Goal: Task Accomplishment & Management: Use online tool/utility

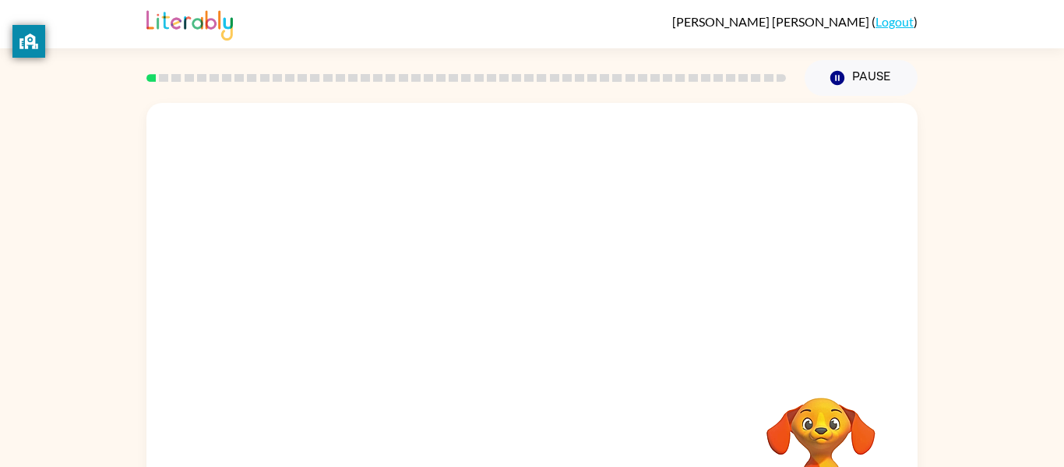
scroll to position [81, 0]
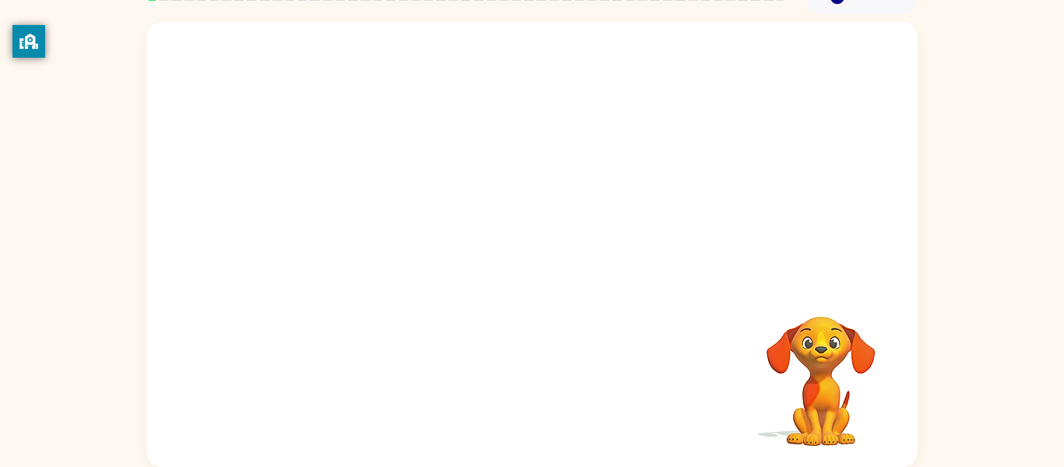
click at [828, 389] on video "Your browser must support playing .mp4 files to use Literably. Please try using…" at bounding box center [821, 370] width 156 height 156
click at [829, 386] on video "Your browser must support playing .mp4 files to use Literably. Please try using…" at bounding box center [821, 370] width 156 height 156
click at [829, 388] on video "Your browser must support playing .mp4 files to use Literably. Please try using…" at bounding box center [821, 370] width 156 height 156
click at [829, 387] on video "Your browser must support playing .mp4 files to use Literably. Please try using…" at bounding box center [821, 370] width 156 height 156
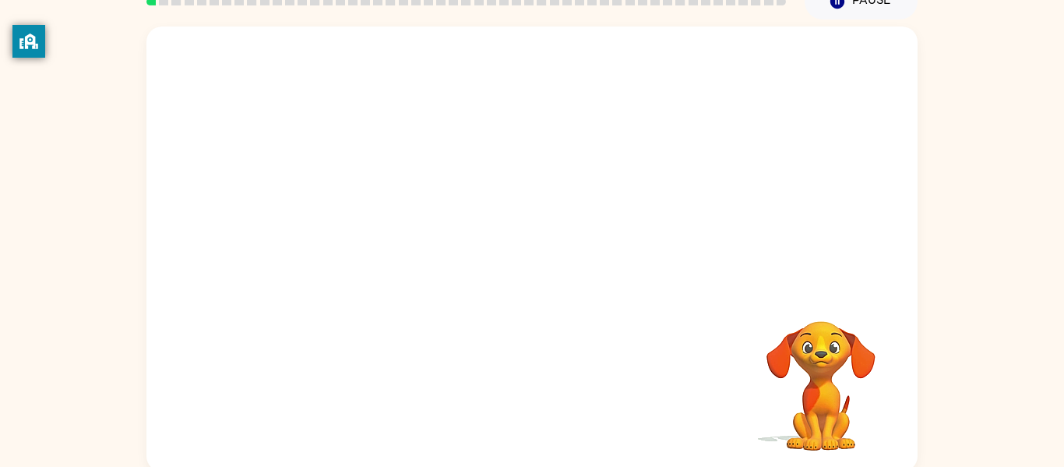
click at [846, 337] on video "Your browser must support playing .mp4 files to use Literably. Please try using…" at bounding box center [821, 375] width 156 height 156
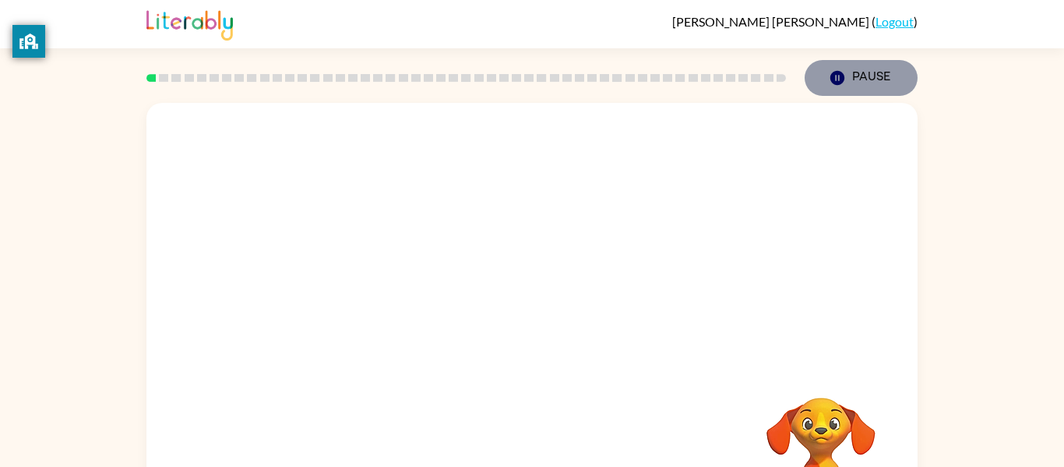
click at [835, 74] on icon "button" at bounding box center [837, 78] width 14 height 14
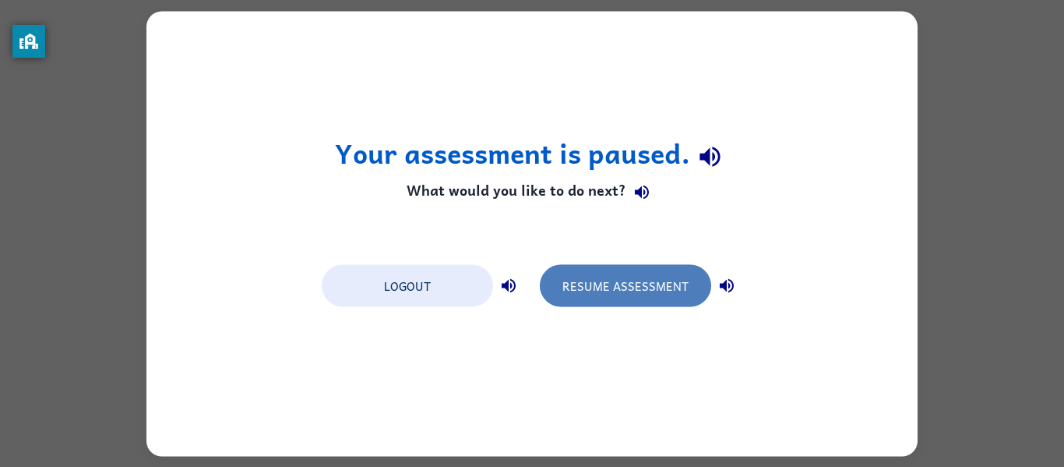
click at [629, 273] on button "Resume Assessment" at bounding box center [625, 285] width 171 height 42
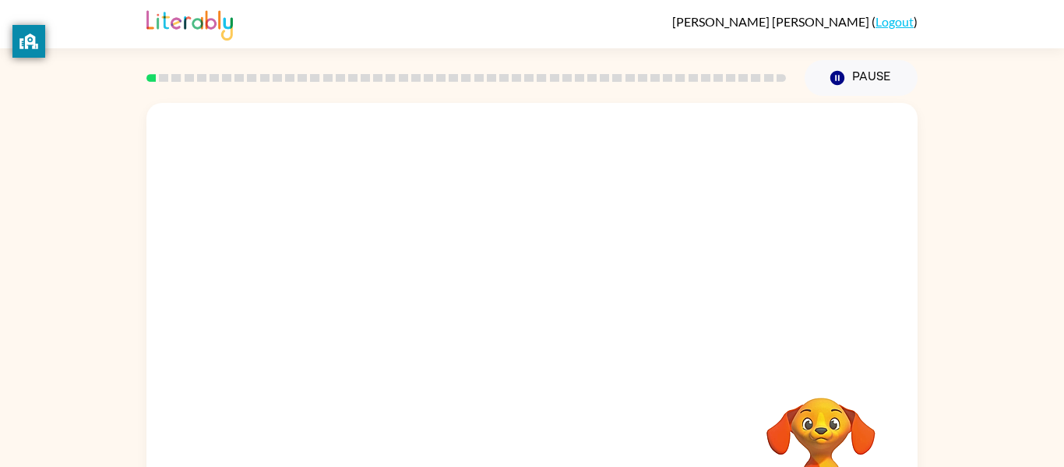
click at [514, 343] on div "Your browser must support playing .mp4 files to use Literably. Please try using…" at bounding box center [531, 325] width 771 height 445
click at [515, 333] on button "button" at bounding box center [532, 333] width 100 height 57
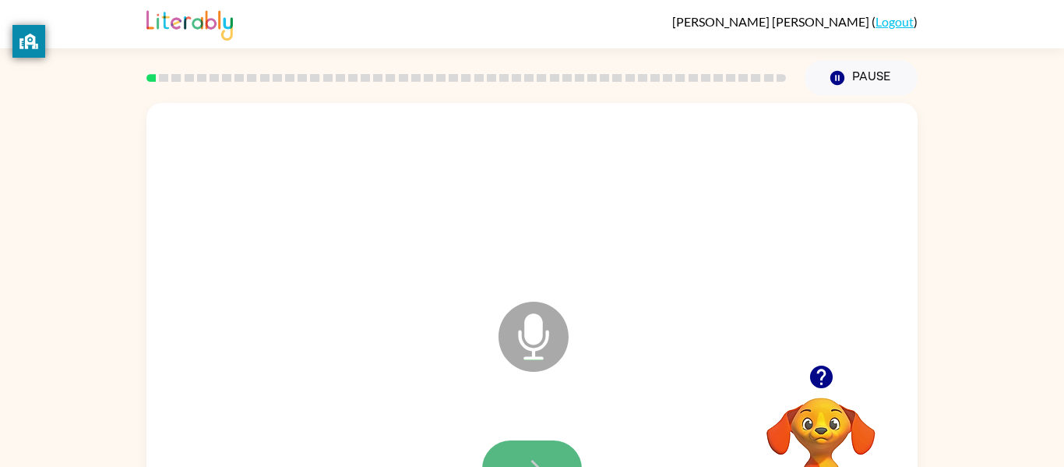
click at [524, 447] on button "button" at bounding box center [532, 468] width 100 height 57
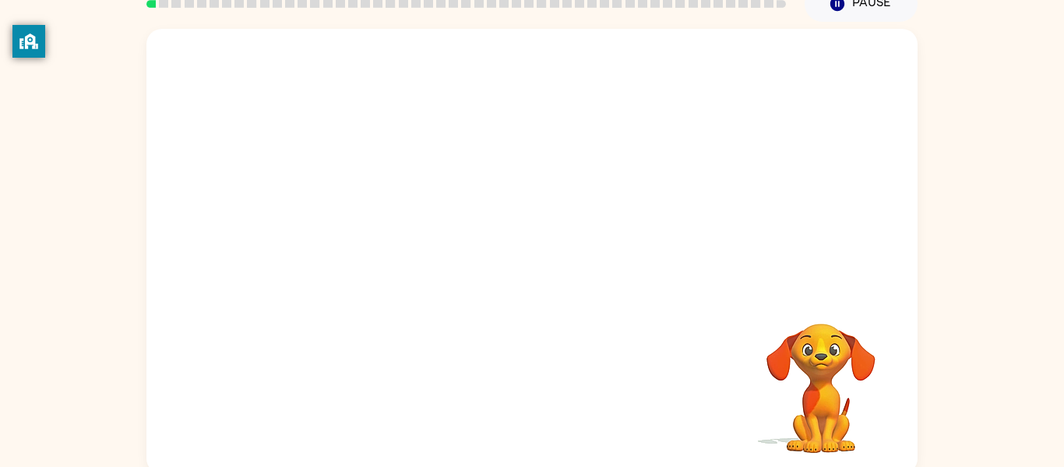
scroll to position [81, 0]
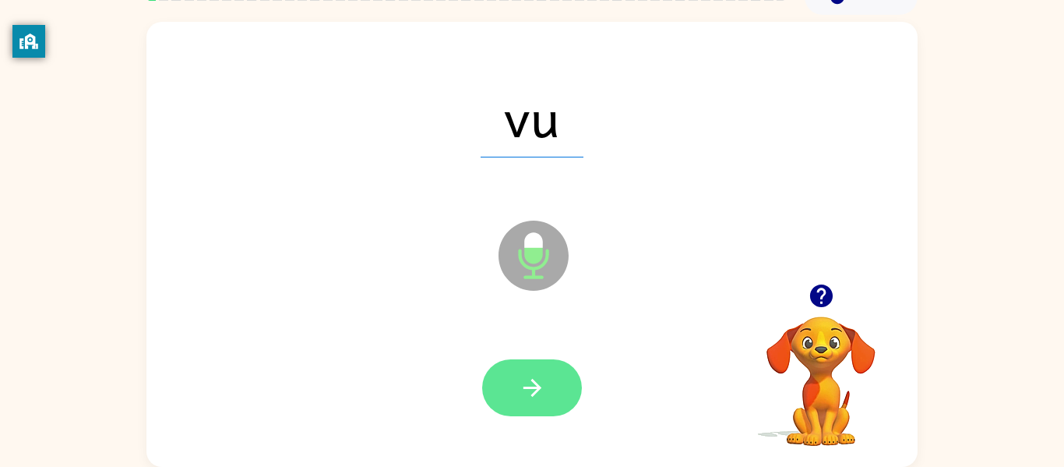
click at [522, 386] on icon "button" at bounding box center [532, 387] width 27 height 27
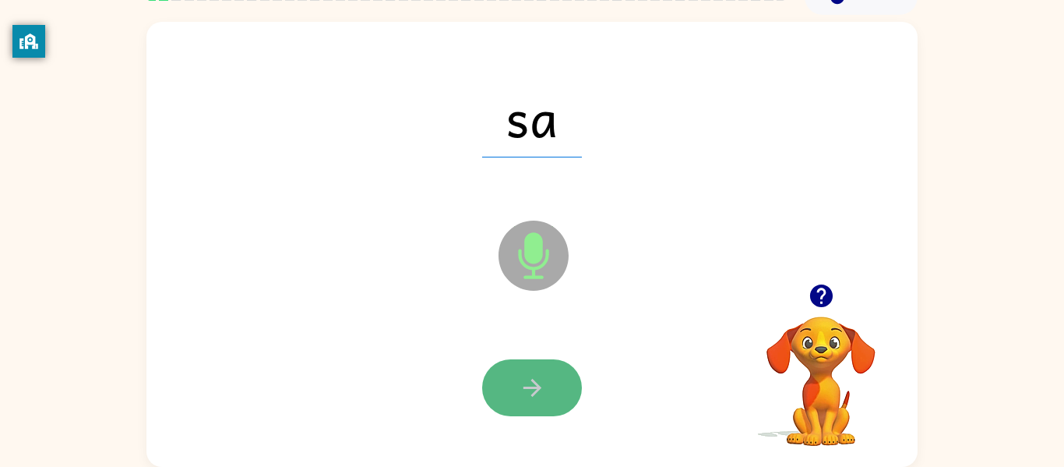
click at [517, 392] on button "button" at bounding box center [532, 387] width 100 height 57
click at [516, 389] on button "button" at bounding box center [532, 387] width 100 height 57
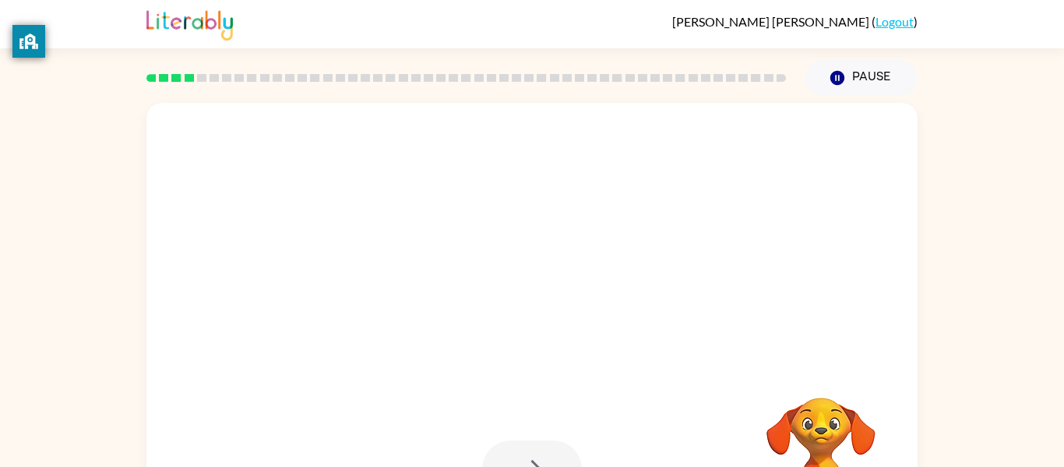
scroll to position [1, 0]
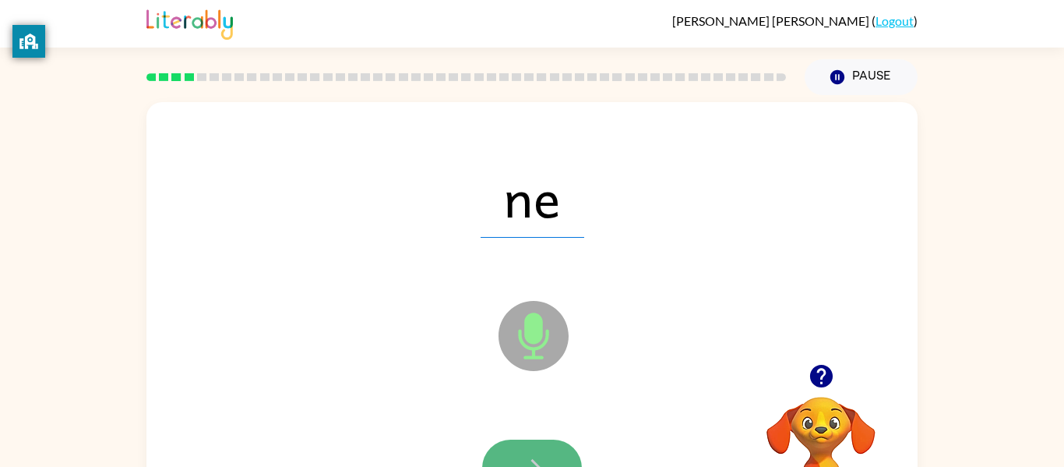
click at [519, 456] on icon "button" at bounding box center [532, 467] width 27 height 27
click at [530, 454] on icon "button" at bounding box center [532, 467] width 27 height 27
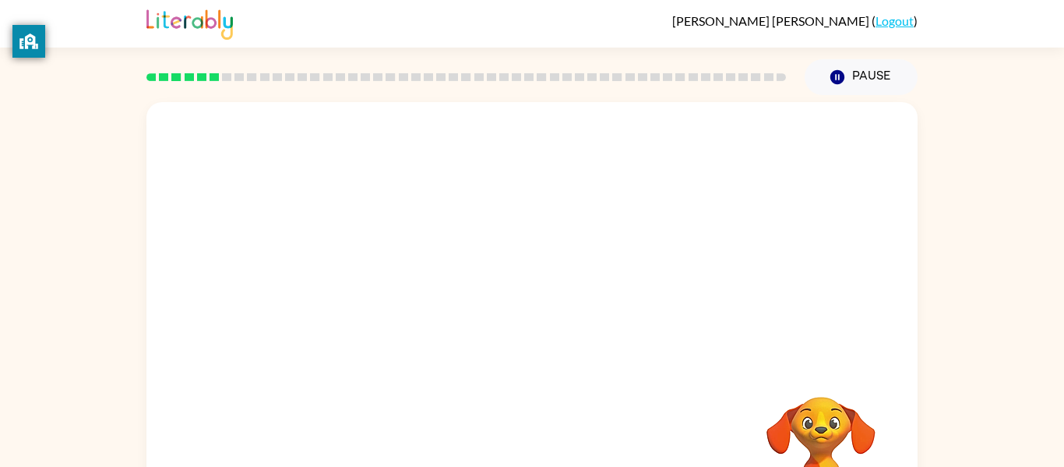
scroll to position [81, 0]
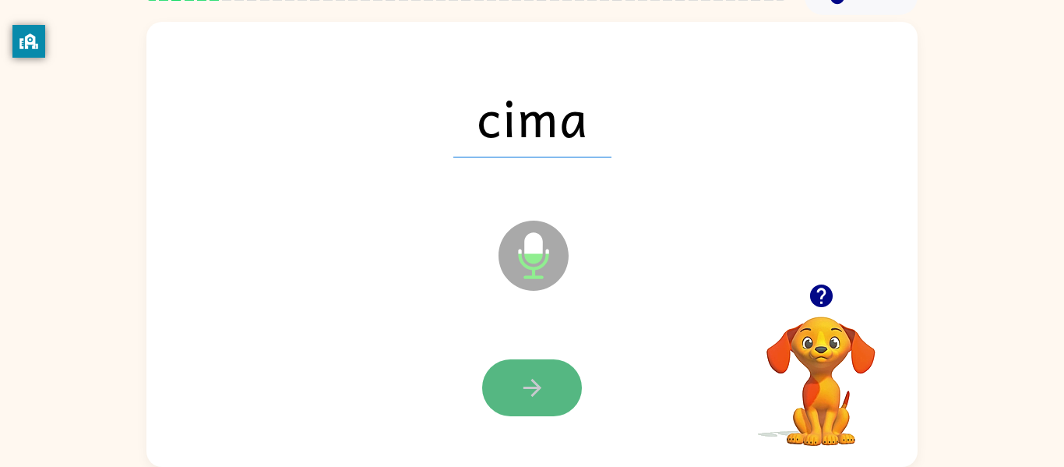
click at [533, 404] on button "button" at bounding box center [532, 387] width 100 height 57
click at [526, 406] on button "button" at bounding box center [532, 387] width 100 height 57
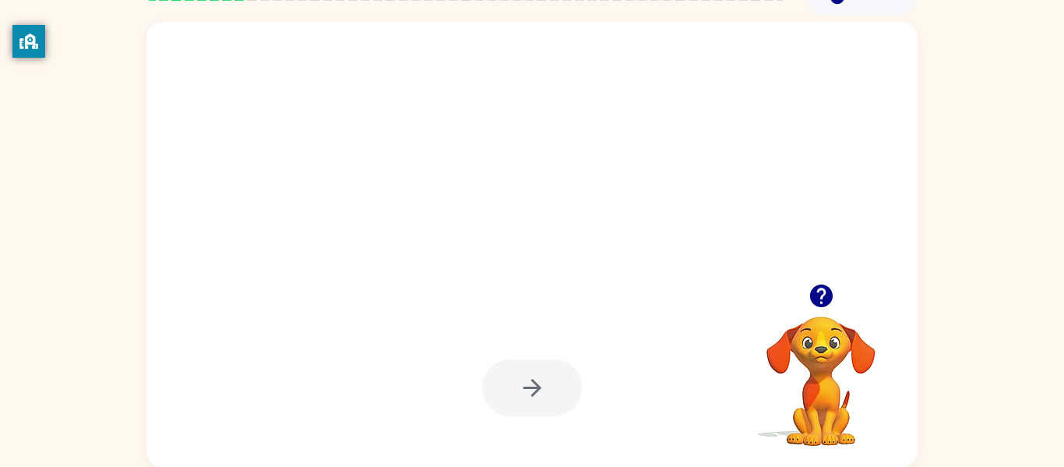
click at [520, 384] on icon "button" at bounding box center [532, 387] width 27 height 27
click at [520, 384] on div at bounding box center [532, 387] width 100 height 57
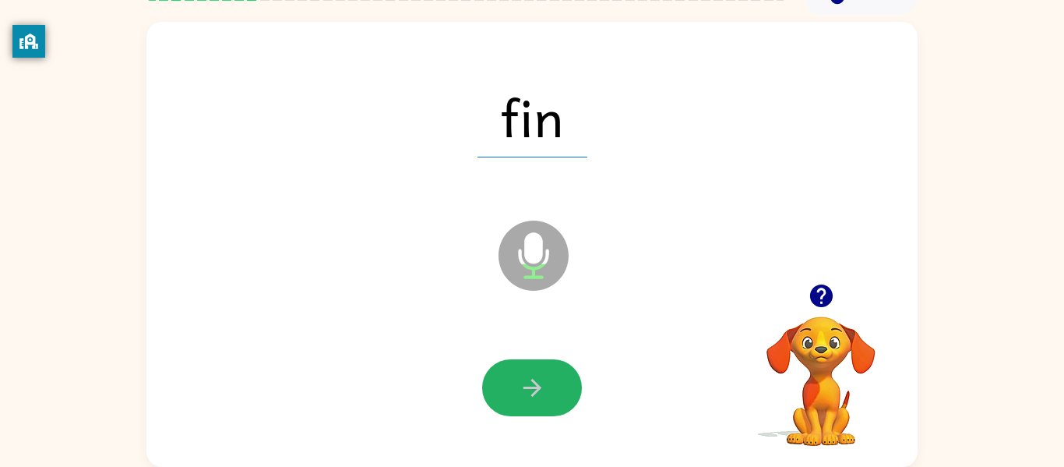
click at [520, 384] on icon "button" at bounding box center [532, 387] width 27 height 27
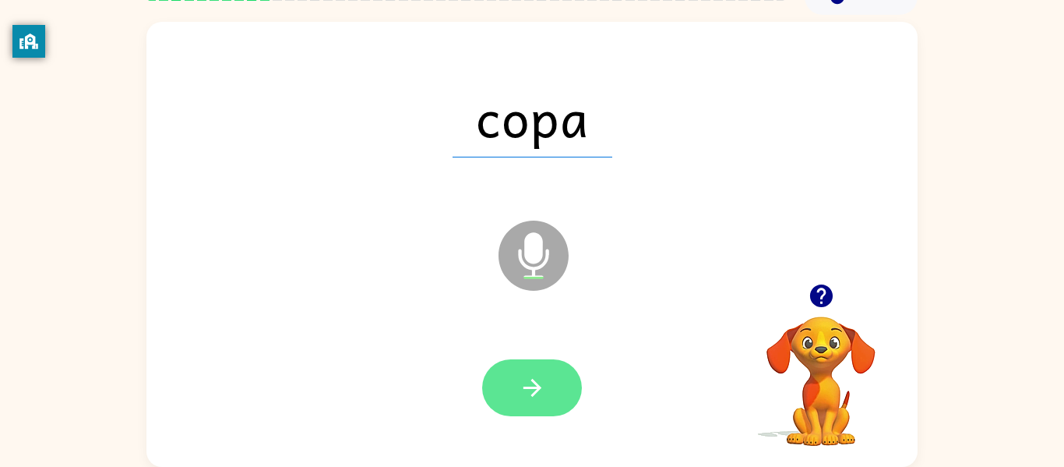
click at [519, 385] on icon "button" at bounding box center [532, 387] width 27 height 27
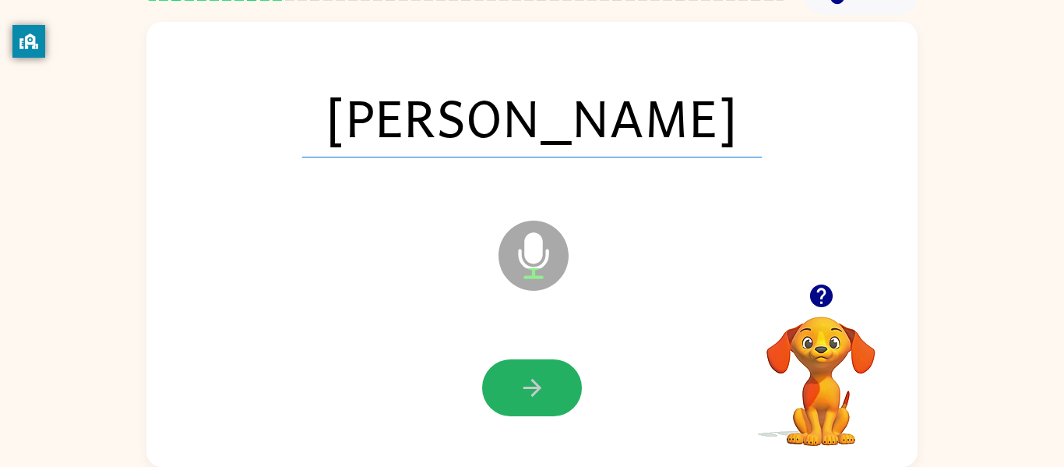
click at [519, 385] on icon "button" at bounding box center [532, 387] width 27 height 27
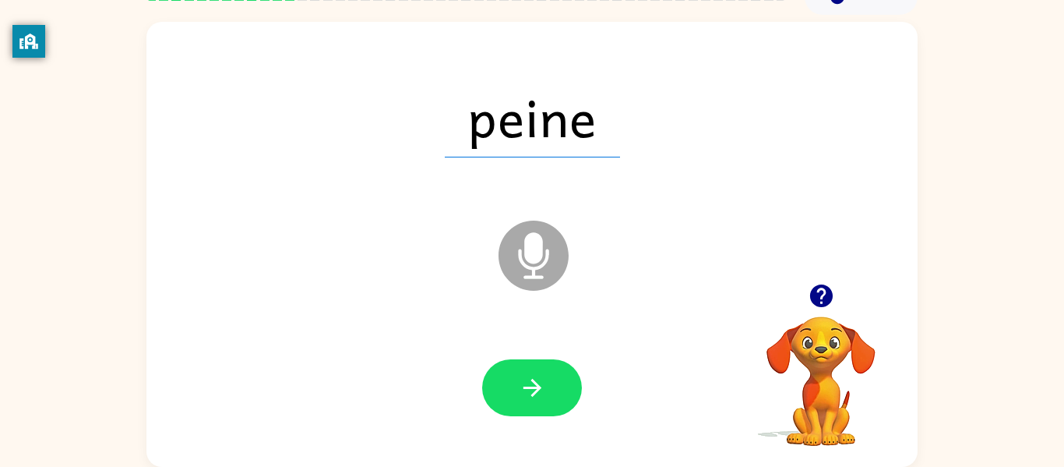
click at [519, 385] on icon "button" at bounding box center [532, 387] width 27 height 27
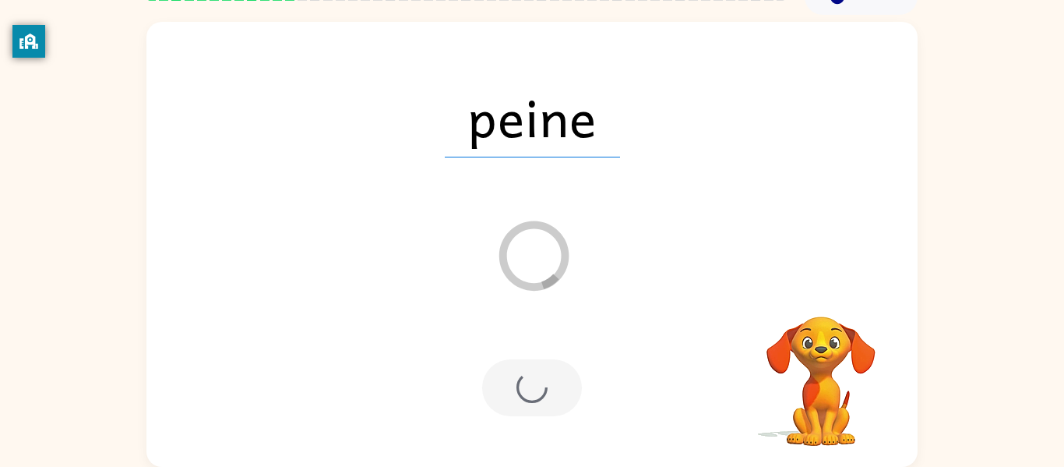
click at [517, 389] on div at bounding box center [532, 387] width 100 height 57
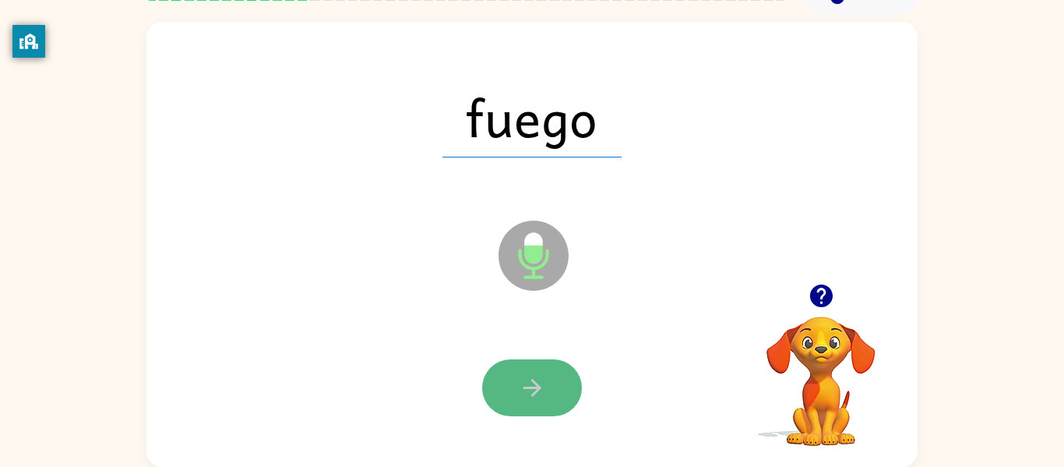
click at [519, 400] on icon "button" at bounding box center [532, 387] width 27 height 27
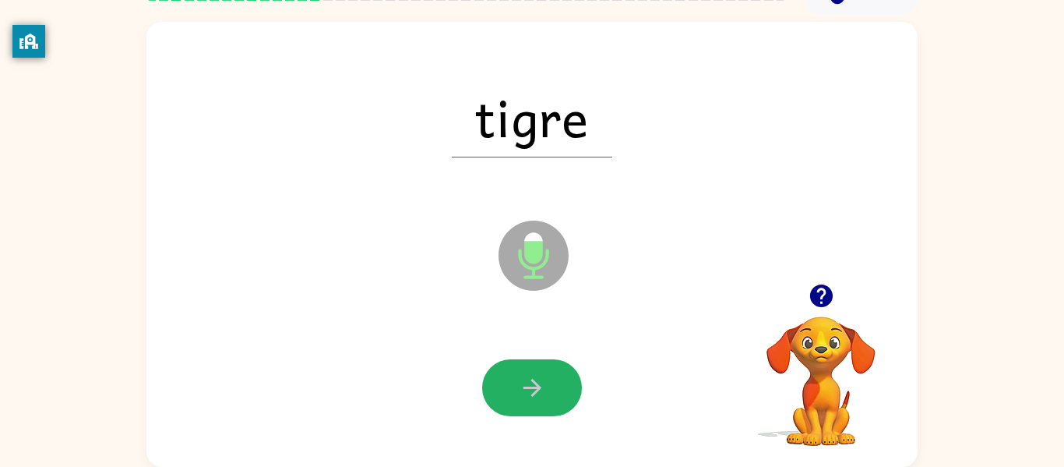
click at [519, 400] on icon "button" at bounding box center [532, 387] width 27 height 27
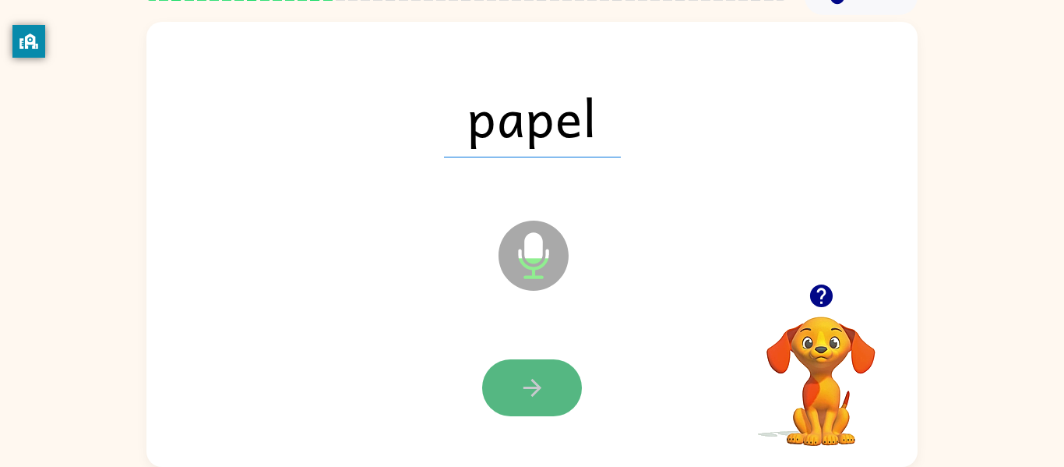
click at [519, 389] on icon "button" at bounding box center [532, 387] width 27 height 27
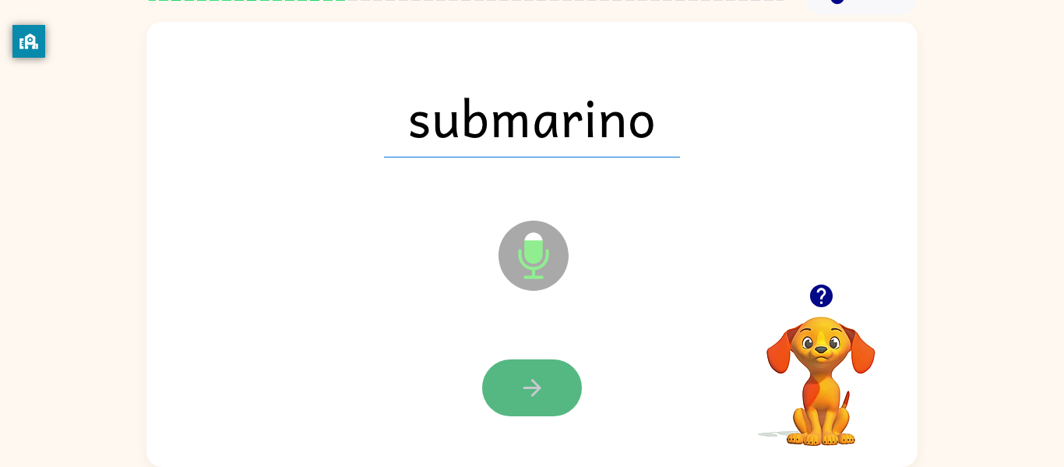
click at [513, 393] on button "button" at bounding box center [532, 387] width 100 height 57
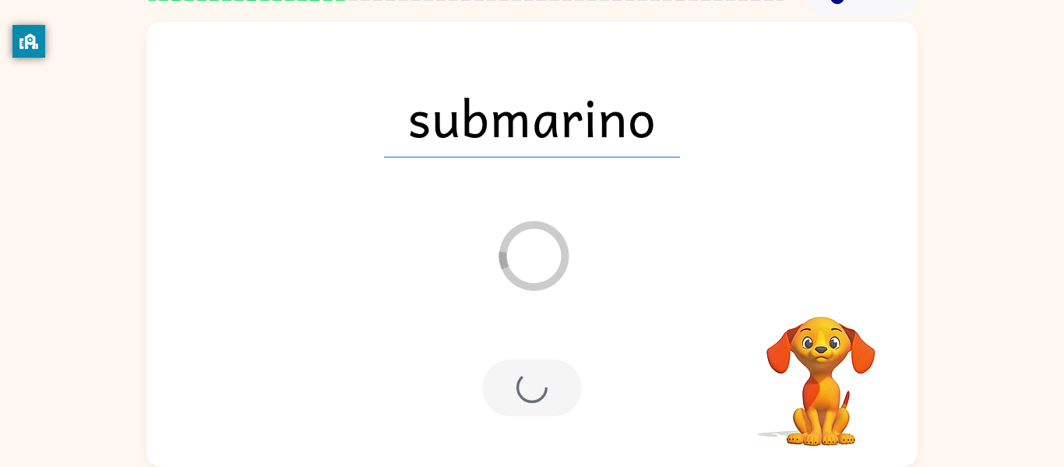
click at [502, 397] on div at bounding box center [532, 387] width 100 height 57
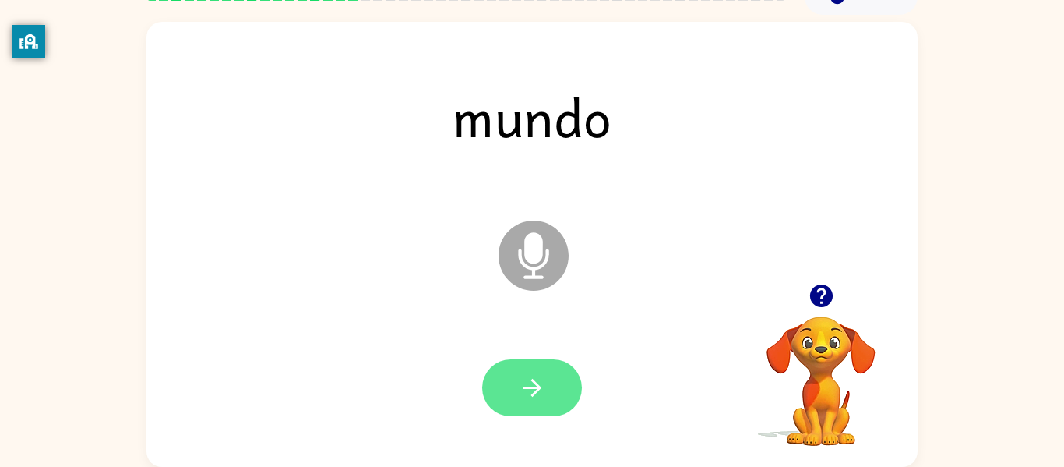
click at [510, 375] on button "button" at bounding box center [532, 387] width 100 height 57
click at [530, 393] on icon "button" at bounding box center [532, 387] width 27 height 27
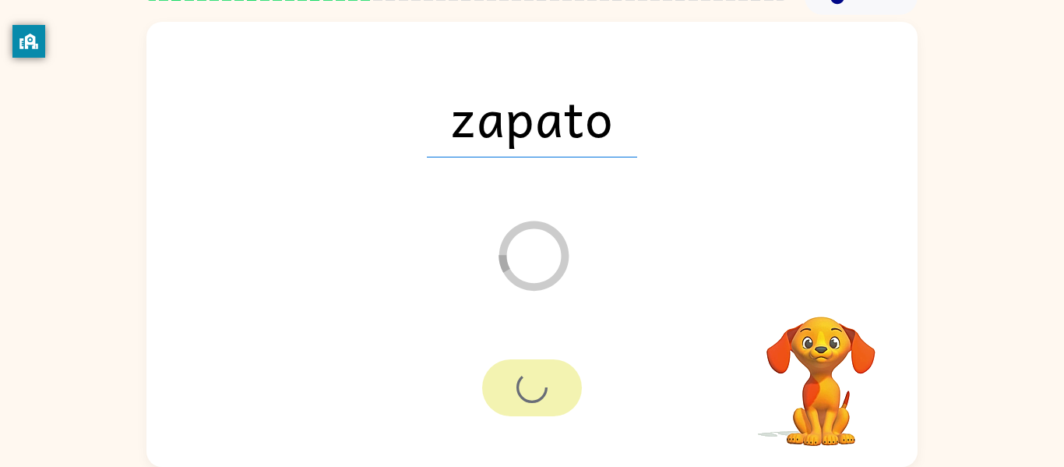
click at [530, 393] on div at bounding box center [532, 387] width 100 height 57
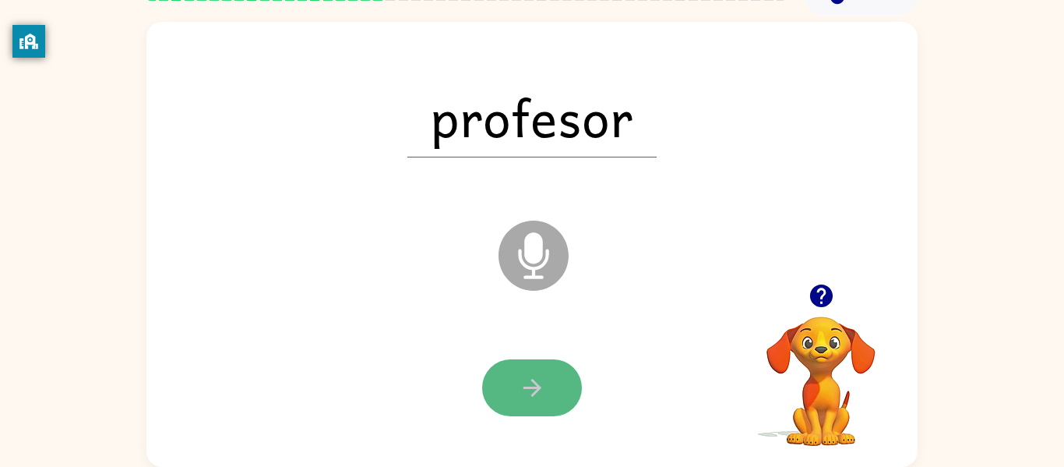
click at [539, 393] on icon "button" at bounding box center [532, 387] width 27 height 27
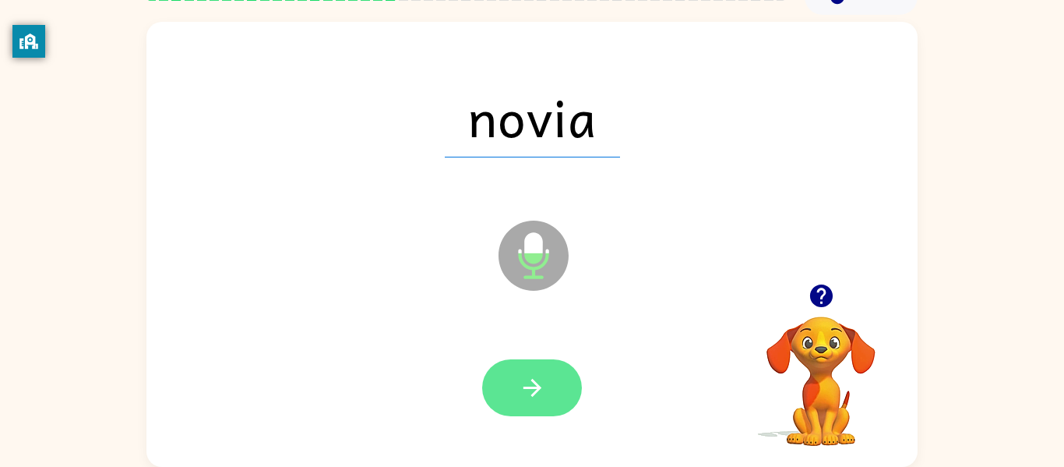
click at [541, 391] on icon "button" at bounding box center [532, 387] width 27 height 27
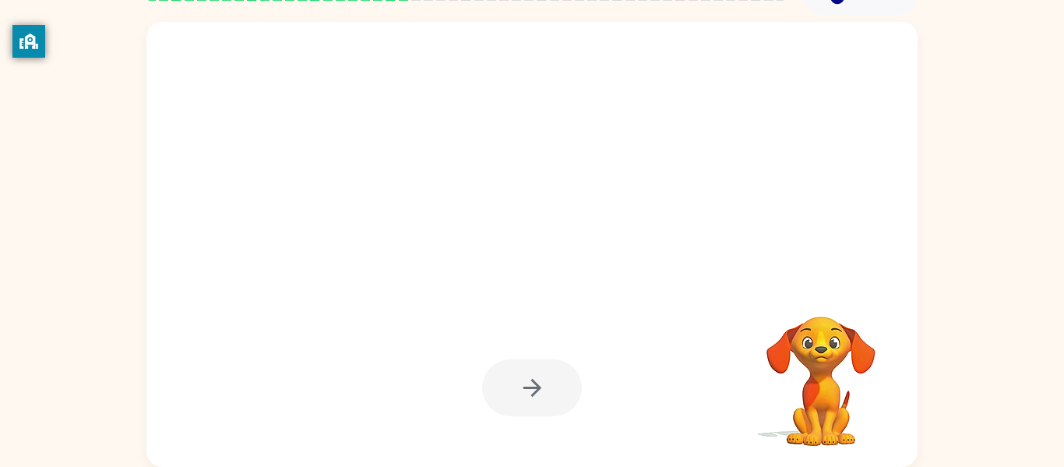
click at [541, 391] on div at bounding box center [532, 387] width 100 height 57
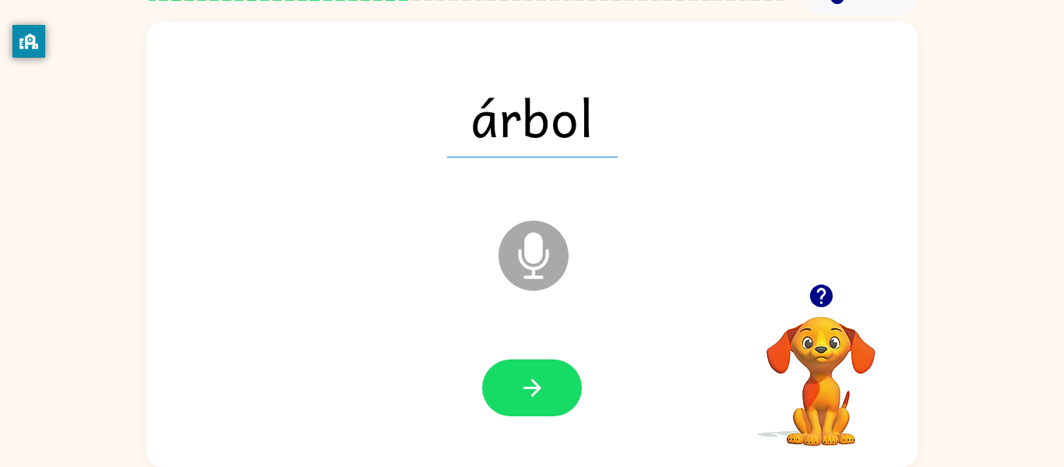
click at [511, 397] on button "button" at bounding box center [532, 387] width 100 height 57
click at [523, 376] on icon "button" at bounding box center [532, 387] width 27 height 27
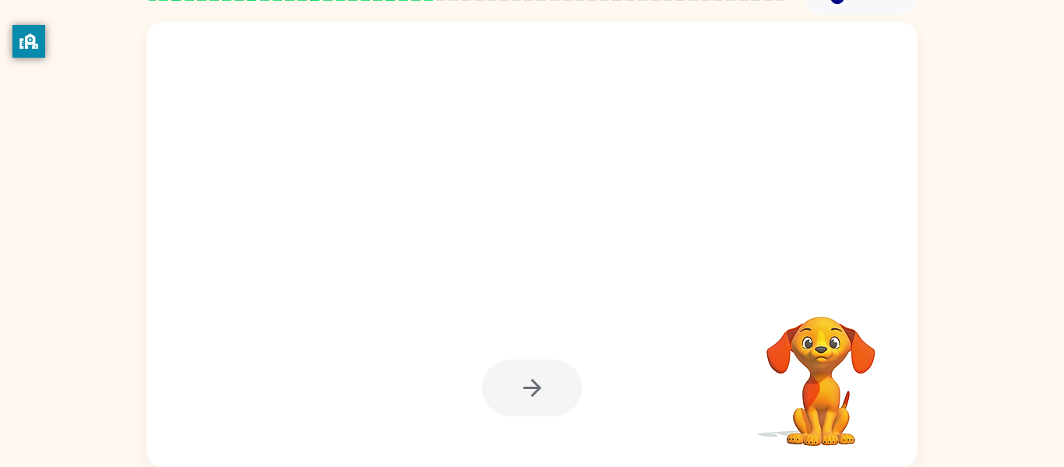
click at [507, 433] on div at bounding box center [532, 388] width 740 height 128
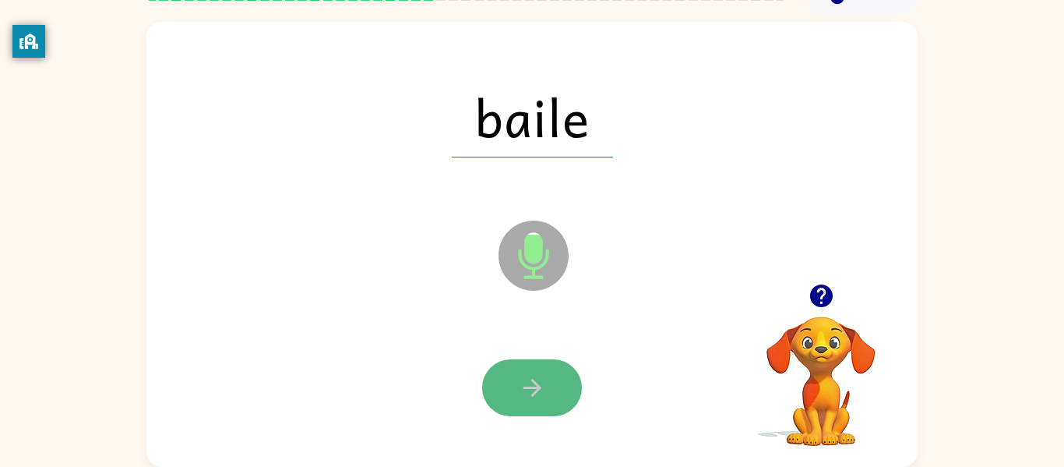
click at [534, 390] on icon "button" at bounding box center [532, 388] width 18 height 18
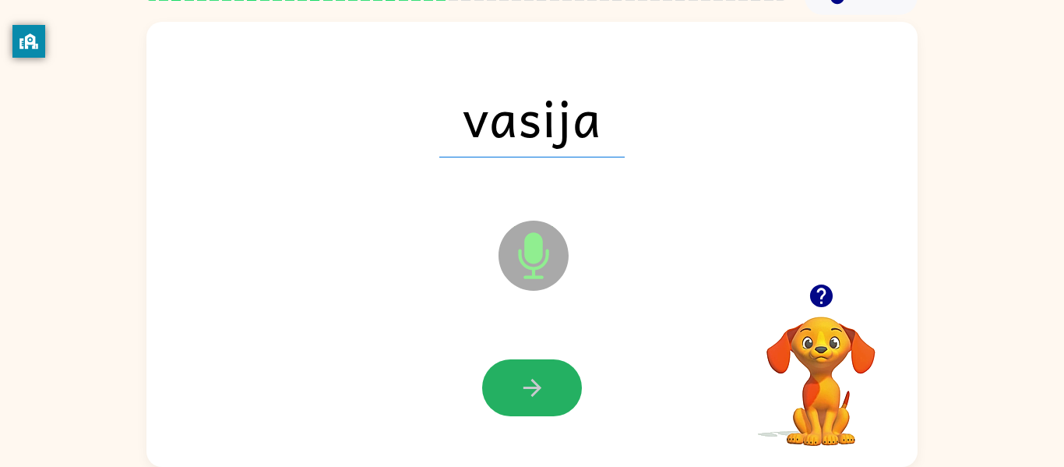
click at [534, 390] on icon "button" at bounding box center [532, 388] width 18 height 18
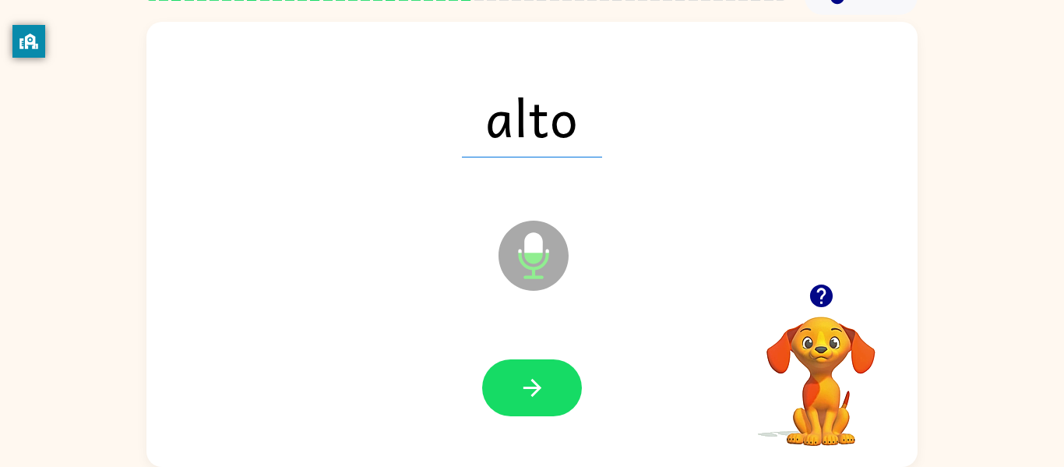
click at [534, 390] on icon "button" at bounding box center [532, 388] width 18 height 18
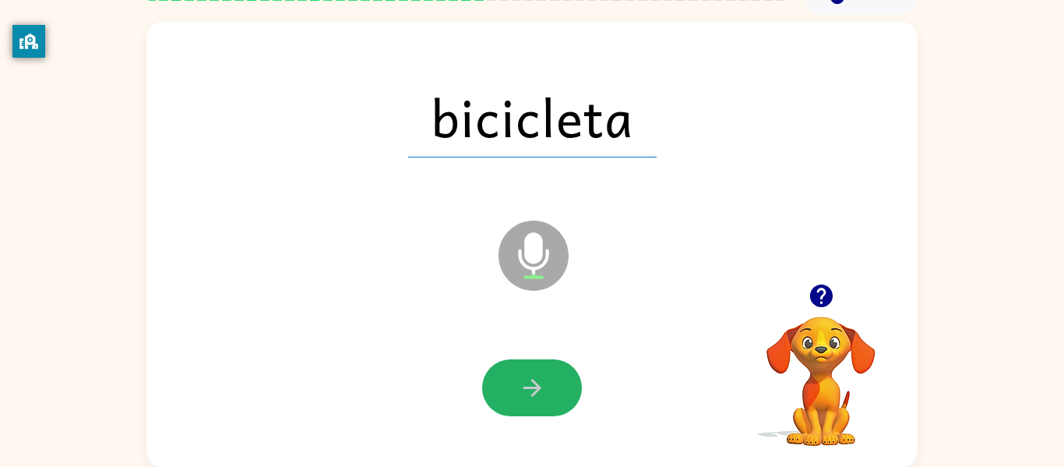
click at [534, 390] on icon "button" at bounding box center [532, 388] width 18 height 18
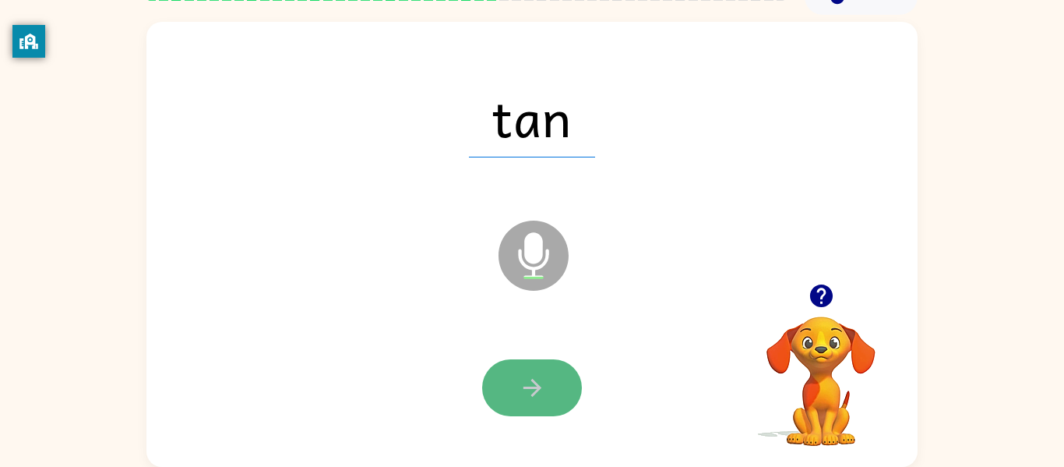
click at [514, 407] on button "button" at bounding box center [532, 387] width 100 height 57
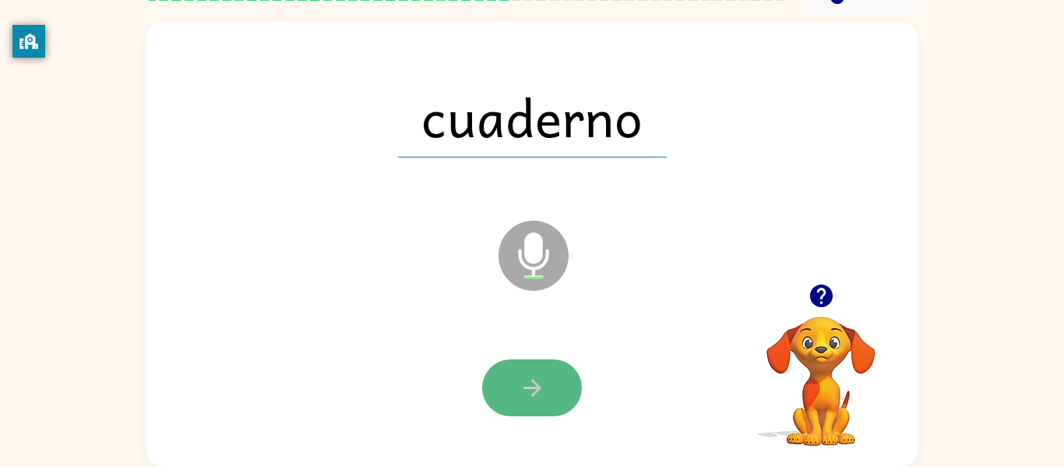
click at [516, 396] on button "button" at bounding box center [532, 387] width 100 height 57
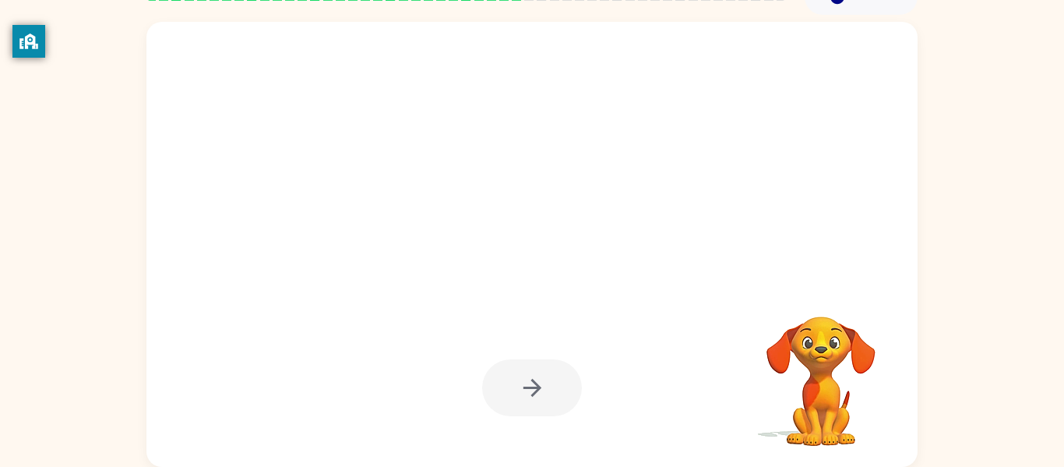
scroll to position [0, 0]
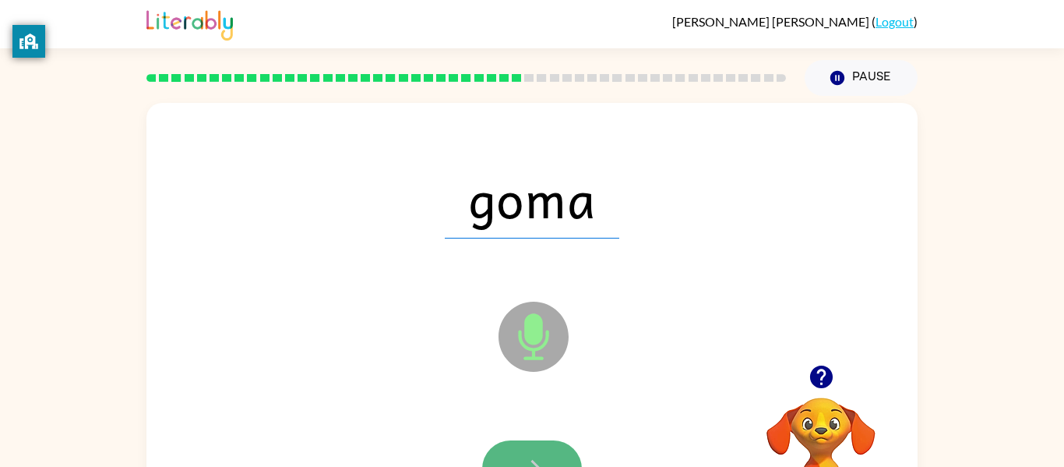
click at [537, 455] on icon "button" at bounding box center [532, 468] width 27 height 27
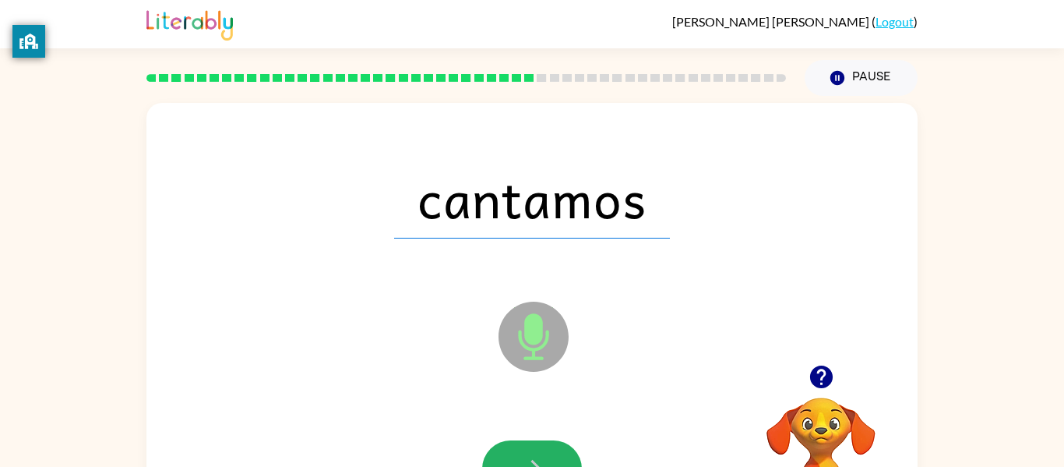
click at [537, 455] on icon "button" at bounding box center [532, 468] width 27 height 27
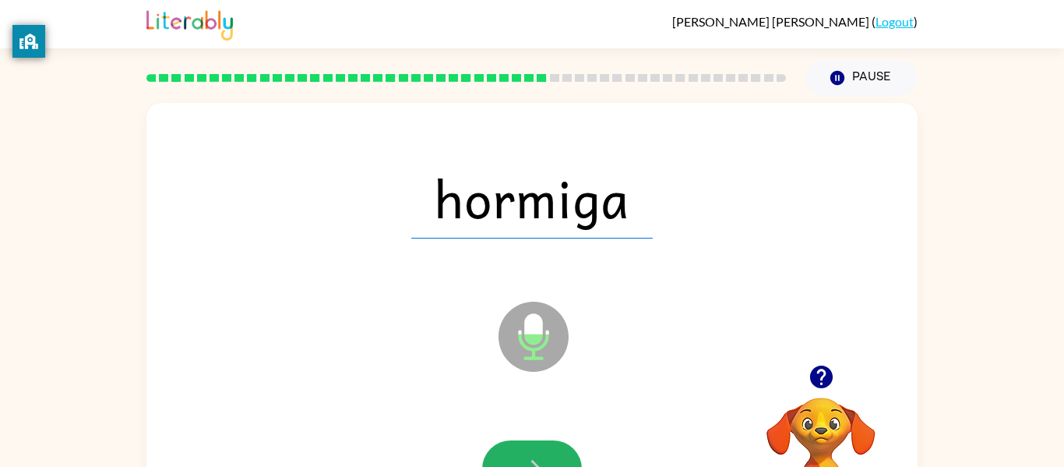
click at [537, 455] on icon "button" at bounding box center [532, 468] width 27 height 27
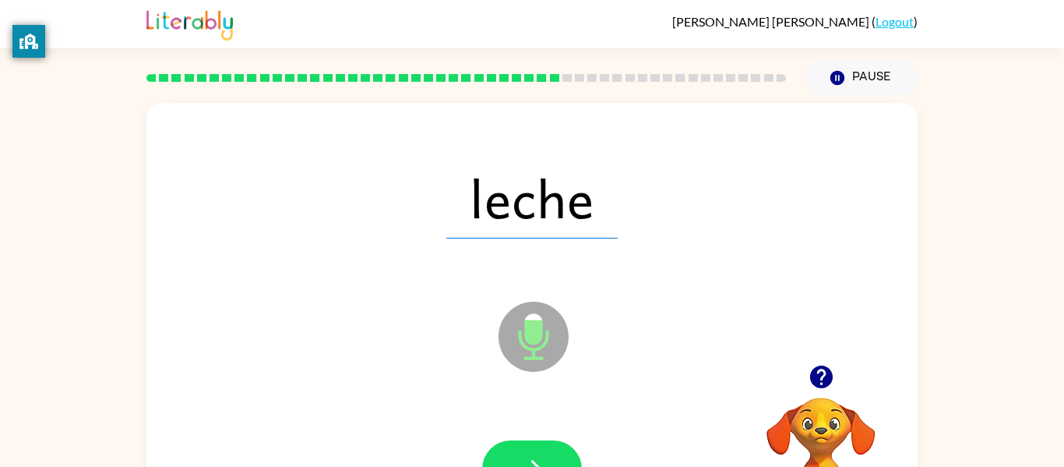
click at [537, 455] on icon "button" at bounding box center [532, 468] width 27 height 27
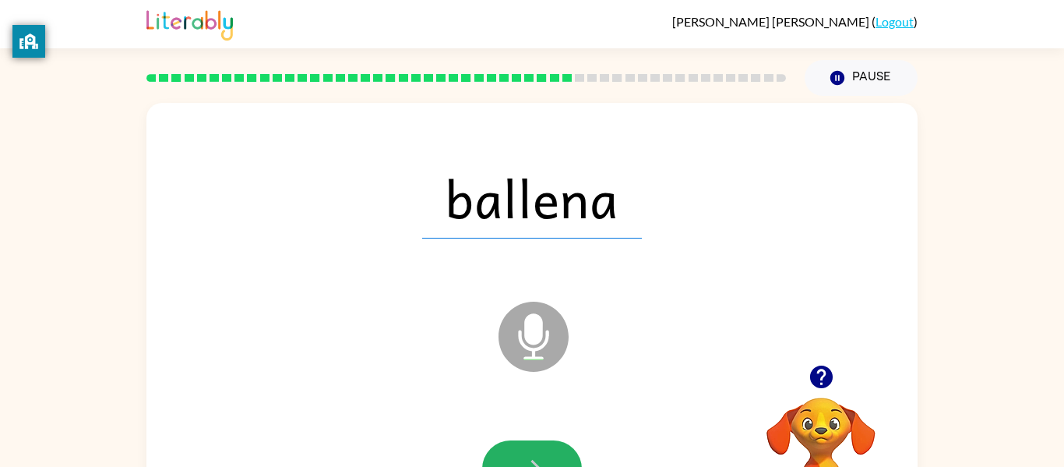
click at [537, 455] on icon "button" at bounding box center [532, 468] width 27 height 27
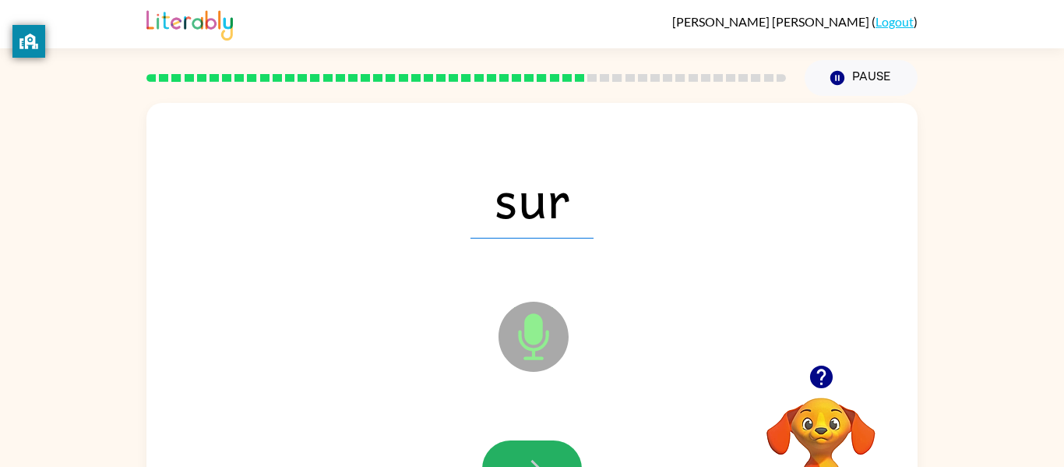
click at [537, 455] on icon "button" at bounding box center [532, 468] width 27 height 27
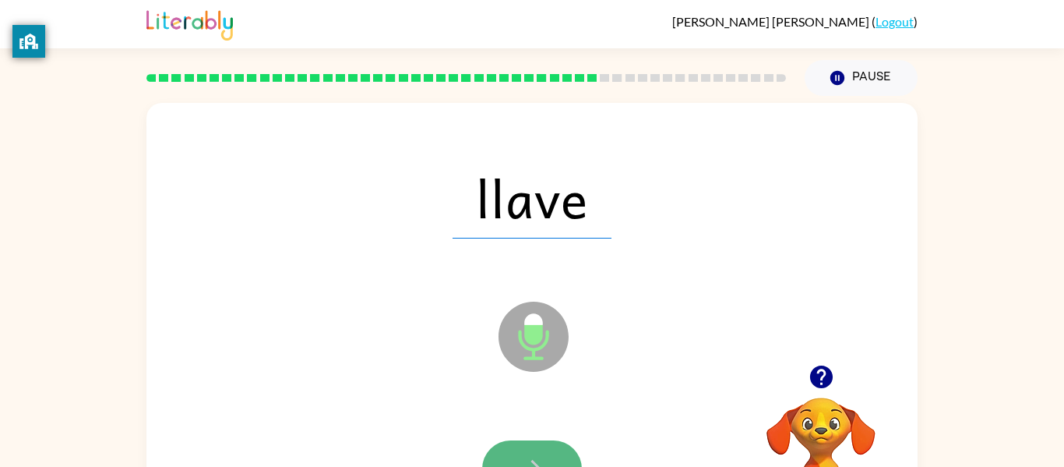
click at [537, 455] on icon "button" at bounding box center [532, 468] width 27 height 27
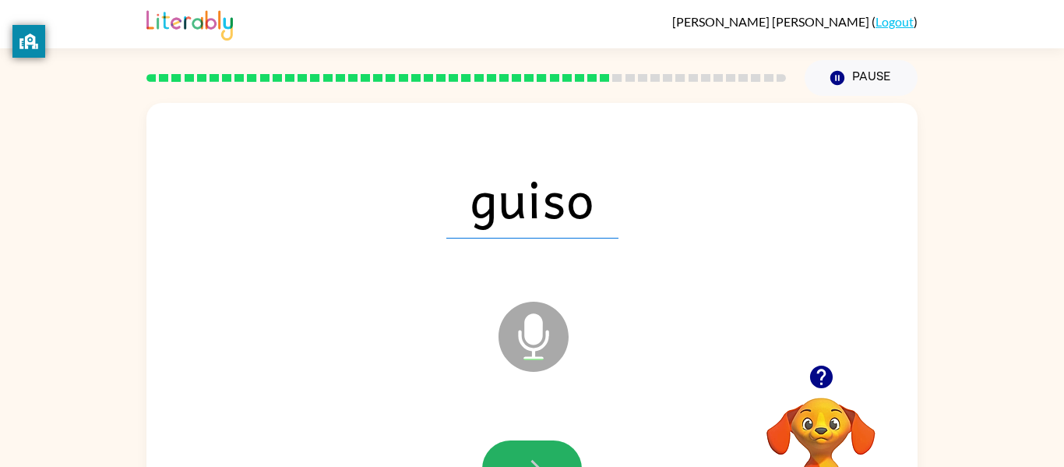
click at [537, 455] on icon "button" at bounding box center [532, 468] width 27 height 27
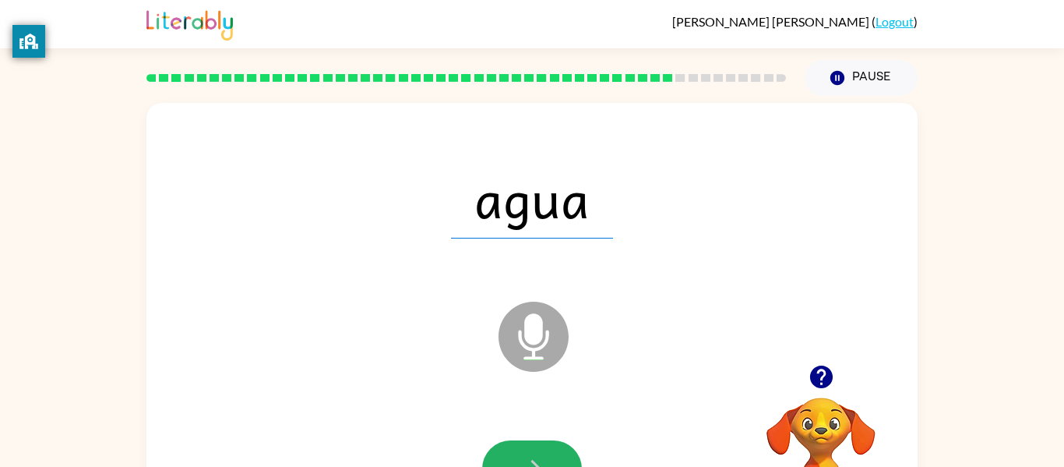
click at [537, 455] on icon "button" at bounding box center [532, 468] width 27 height 27
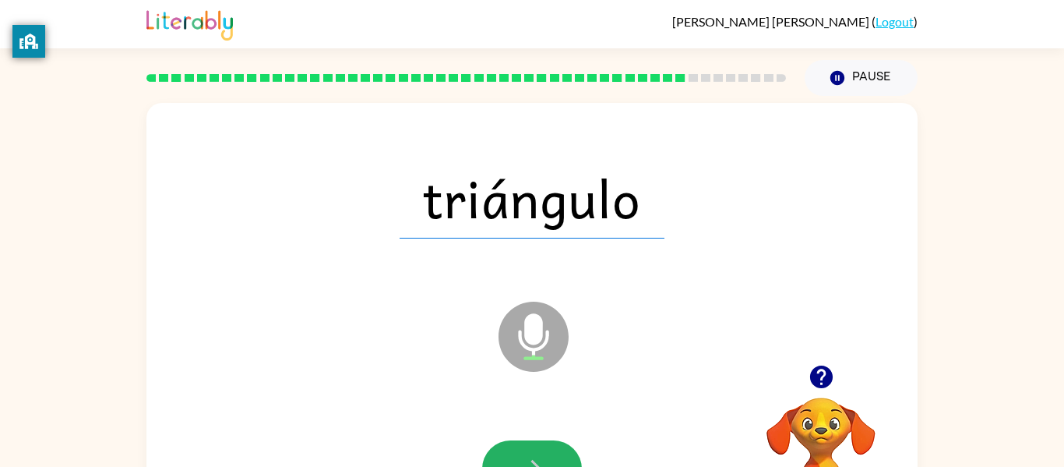
click at [537, 455] on icon "button" at bounding box center [532, 468] width 27 height 27
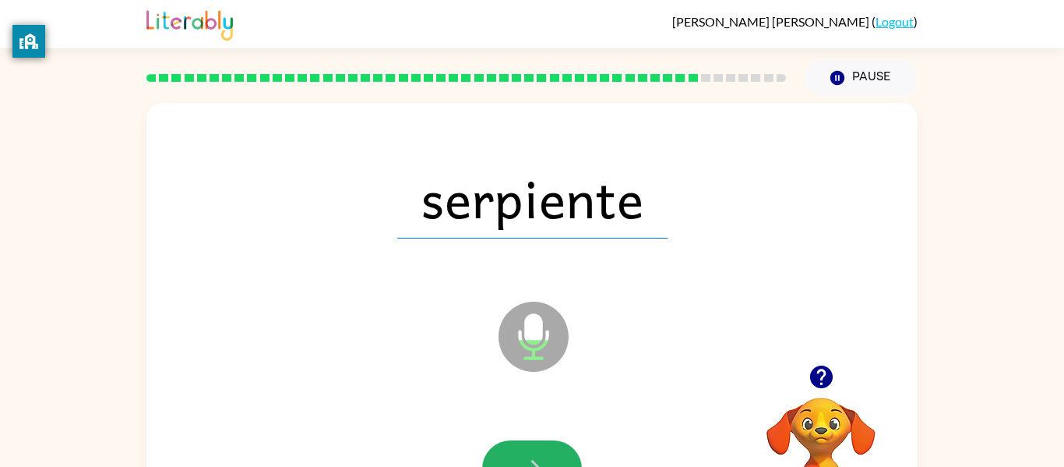
click at [537, 455] on icon "button" at bounding box center [532, 468] width 27 height 27
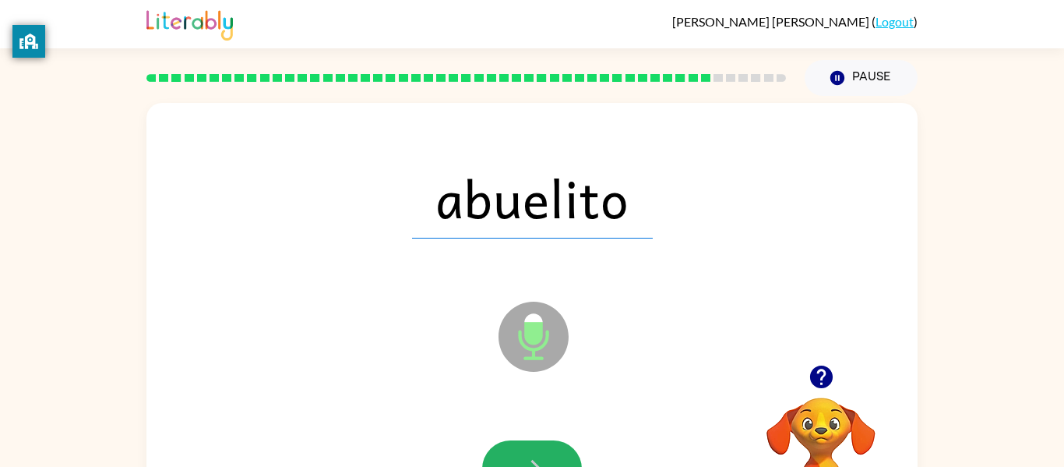
click at [537, 455] on icon "button" at bounding box center [532, 468] width 27 height 27
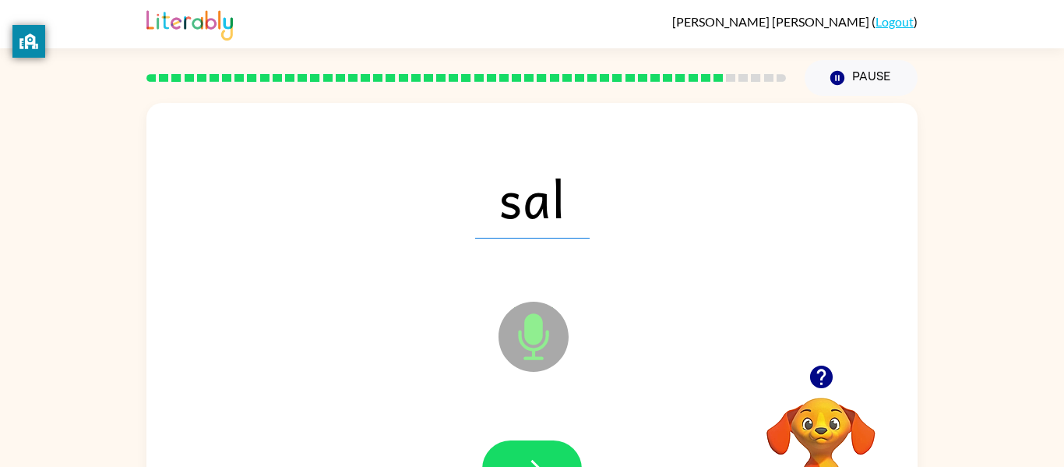
click at [537, 455] on icon "button" at bounding box center [532, 468] width 27 height 27
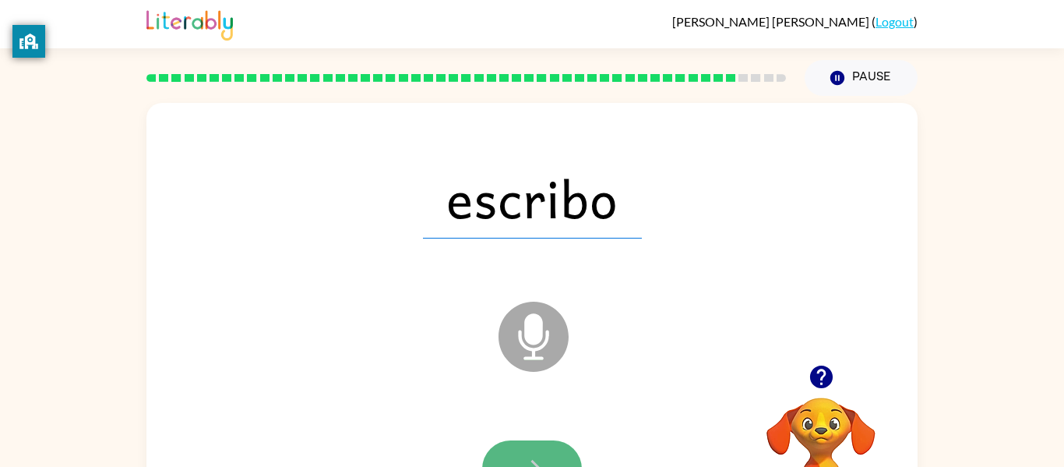
click at [537, 456] on icon "button" at bounding box center [532, 468] width 27 height 27
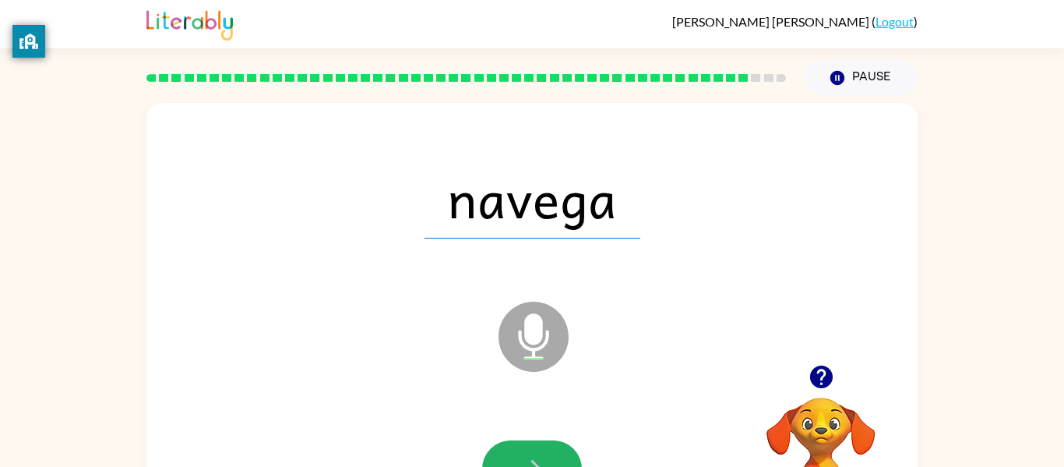
click at [537, 456] on icon "button" at bounding box center [532, 468] width 27 height 27
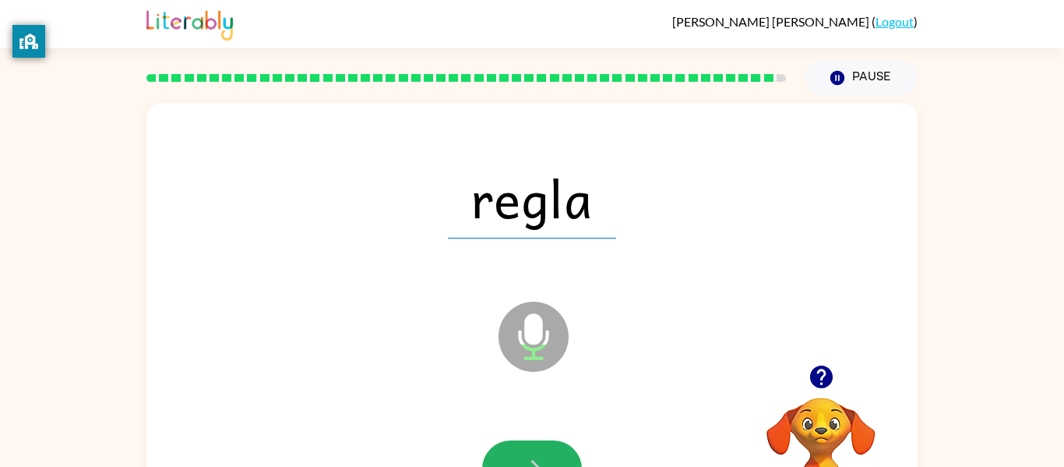
click at [537, 456] on icon "button" at bounding box center [532, 468] width 27 height 27
